Goal: Browse casually

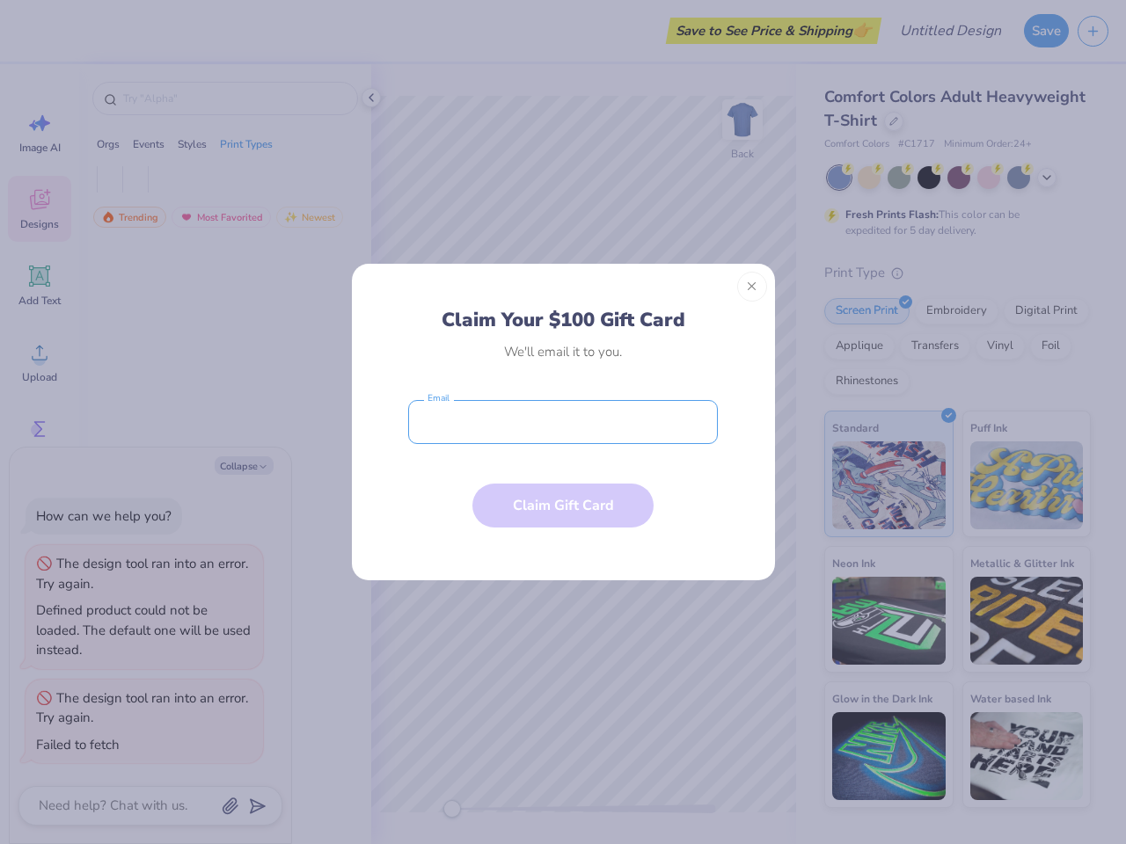
type textarea "x"
click at [563, 422] on input "email" at bounding box center [563, 422] width 310 height 44
click at [752, 287] on button "Close" at bounding box center [752, 287] width 30 height 30
